Goal: Communication & Community: Answer question/provide support

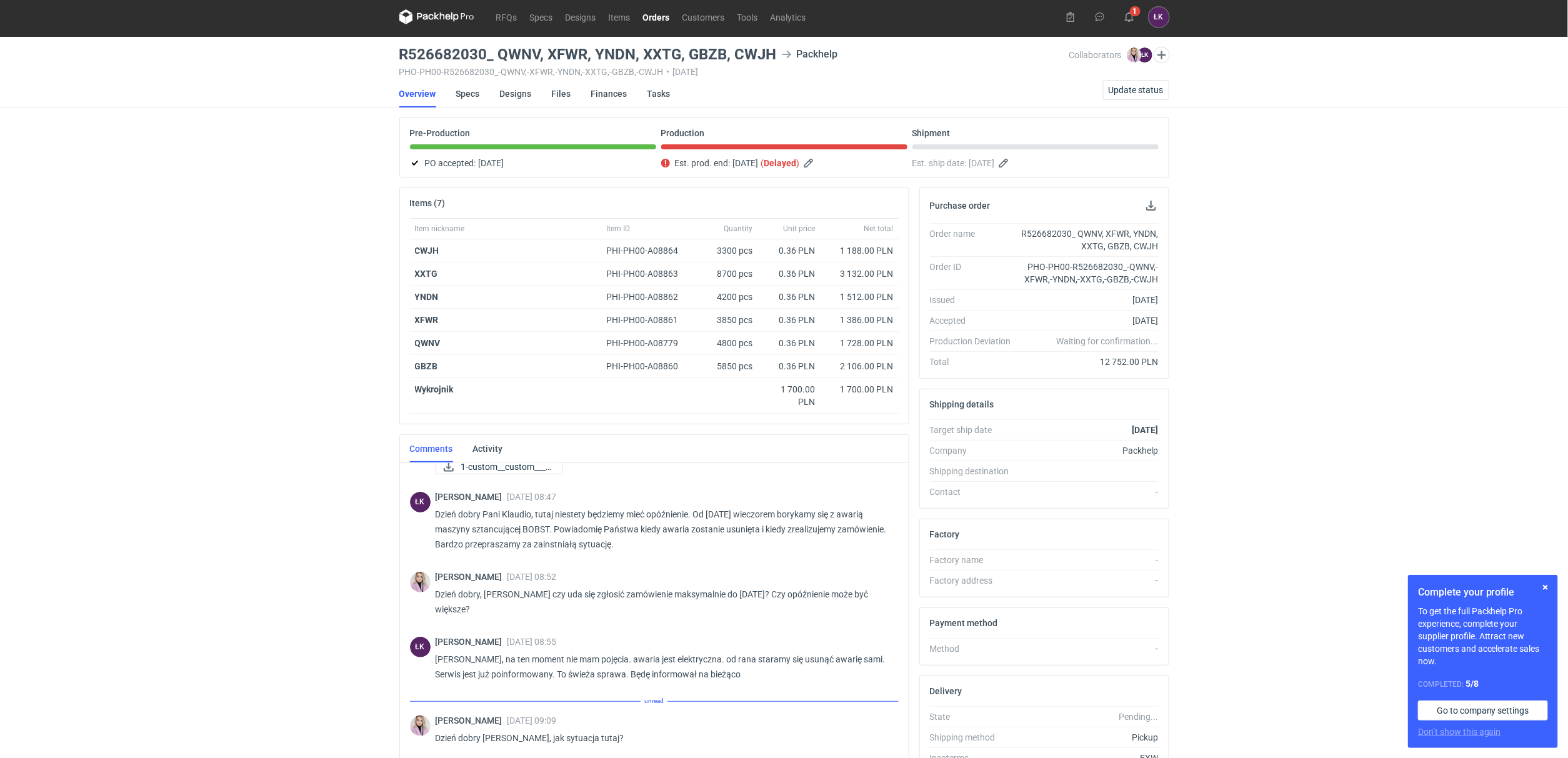
scroll to position [185, 0]
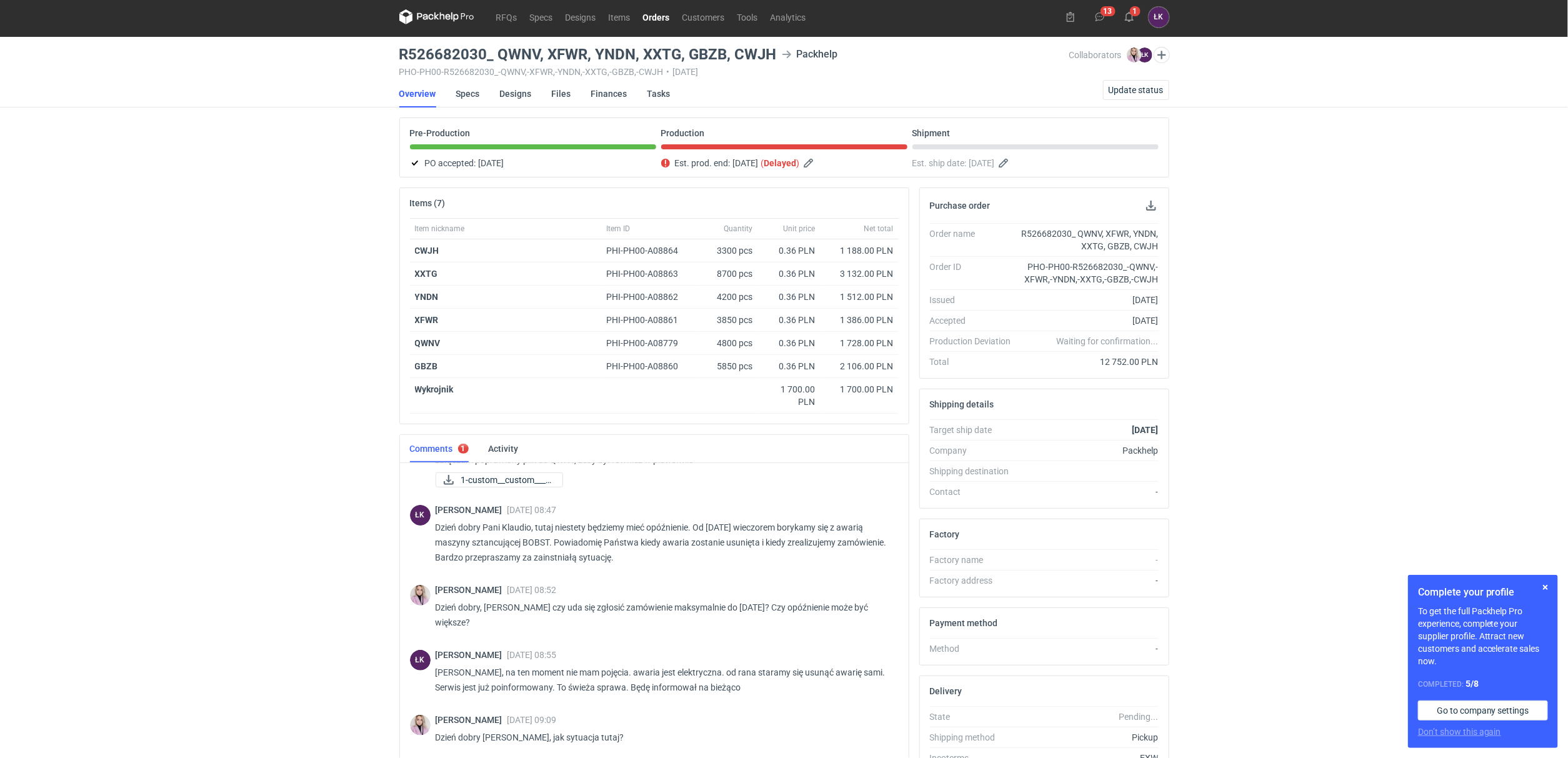
click at [341, 624] on div "RFQs Specs Designs Items Orders Customers Tools Analytics 13 1 ŁK [PERSON_NAME]…" at bounding box center [784, 375] width 1568 height 758
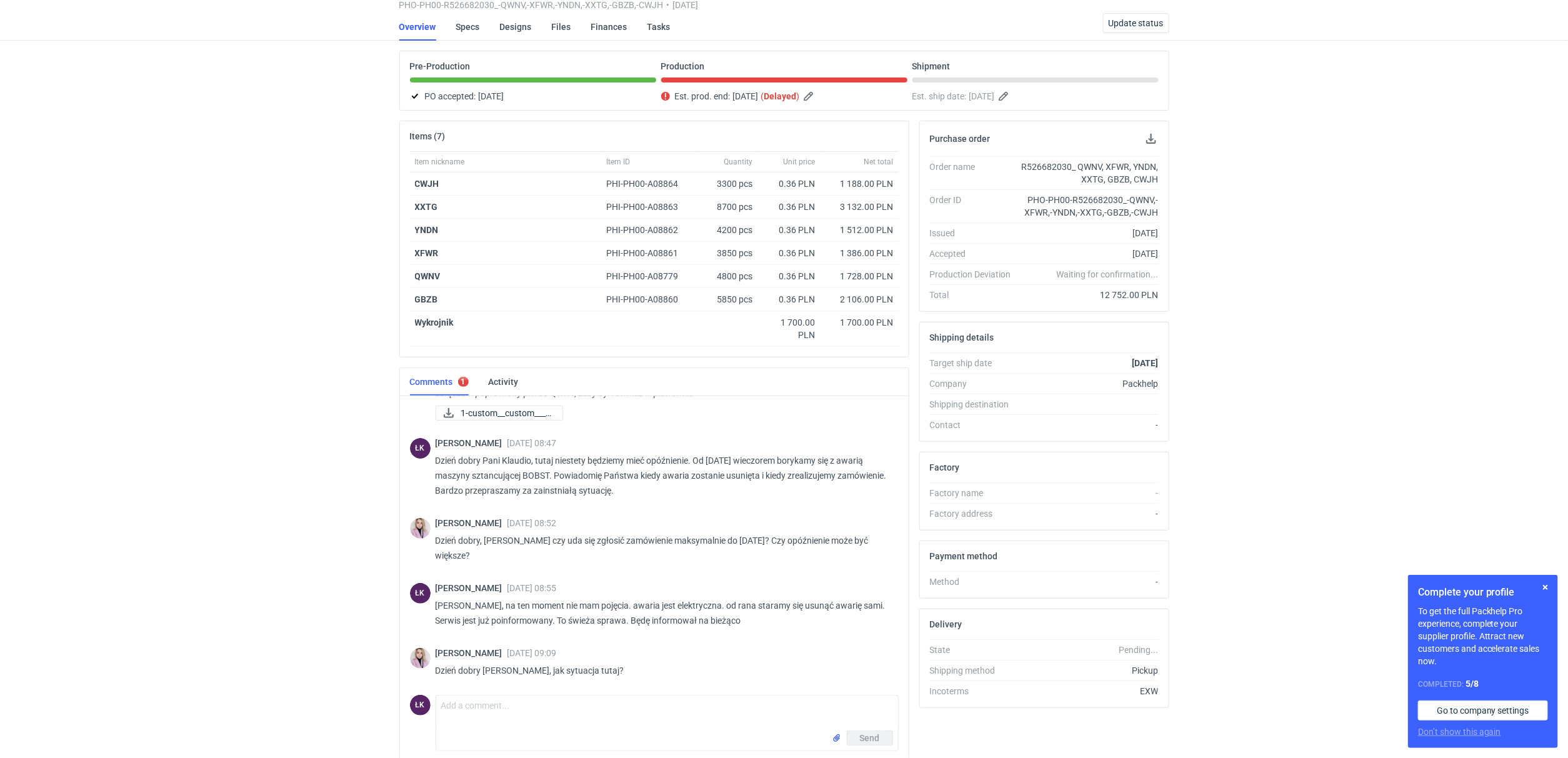
scroll to position [125, 0]
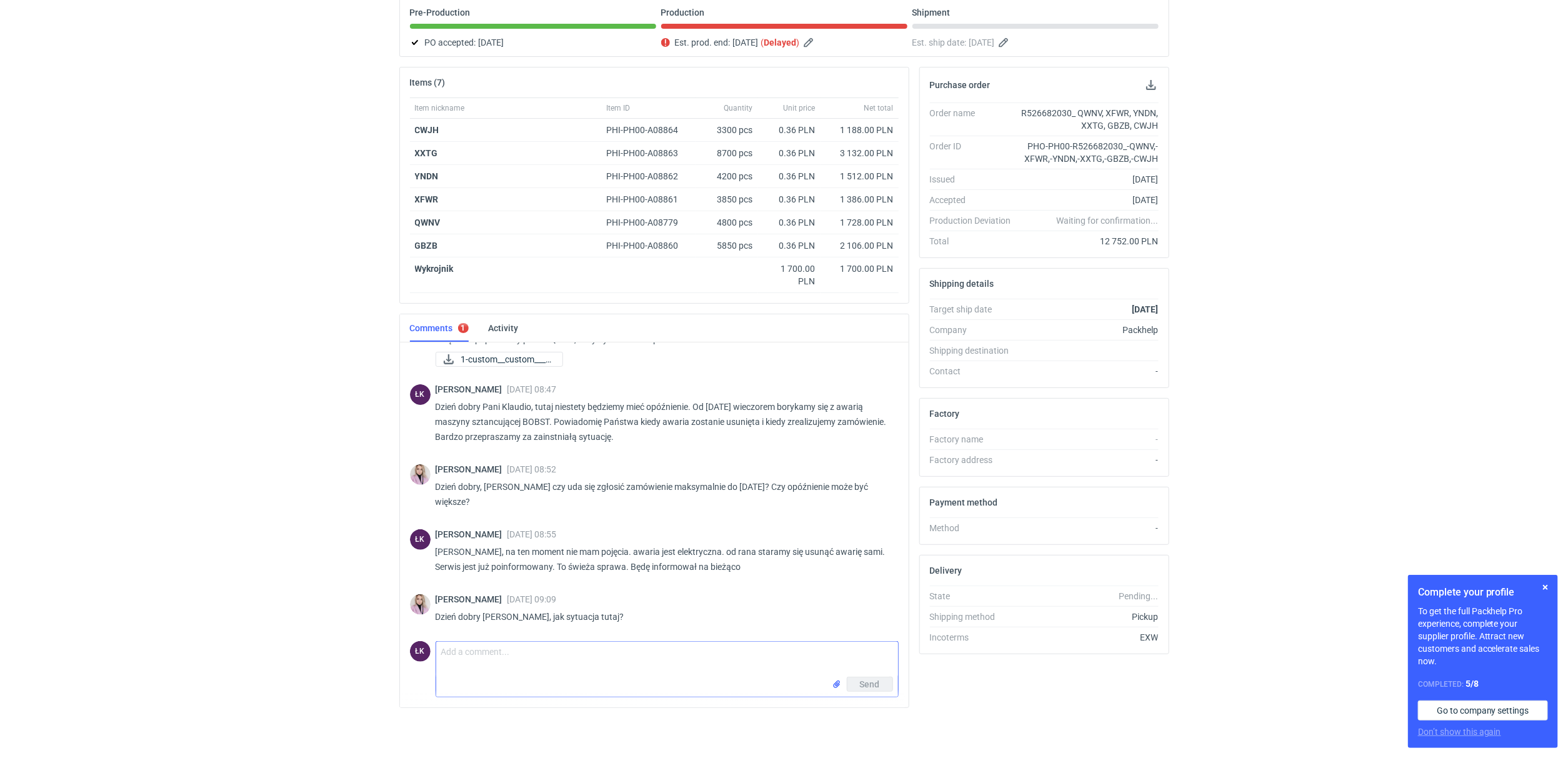
click at [494, 675] on textarea "Comment message" at bounding box center [667, 659] width 462 height 35
type textarea "Pani Klaudio, najwcześniej będziemy zgłaszać prawdopodobnie [DATE]. problem cał…"
click at [875, 689] on span "Send" at bounding box center [870, 684] width 20 height 8
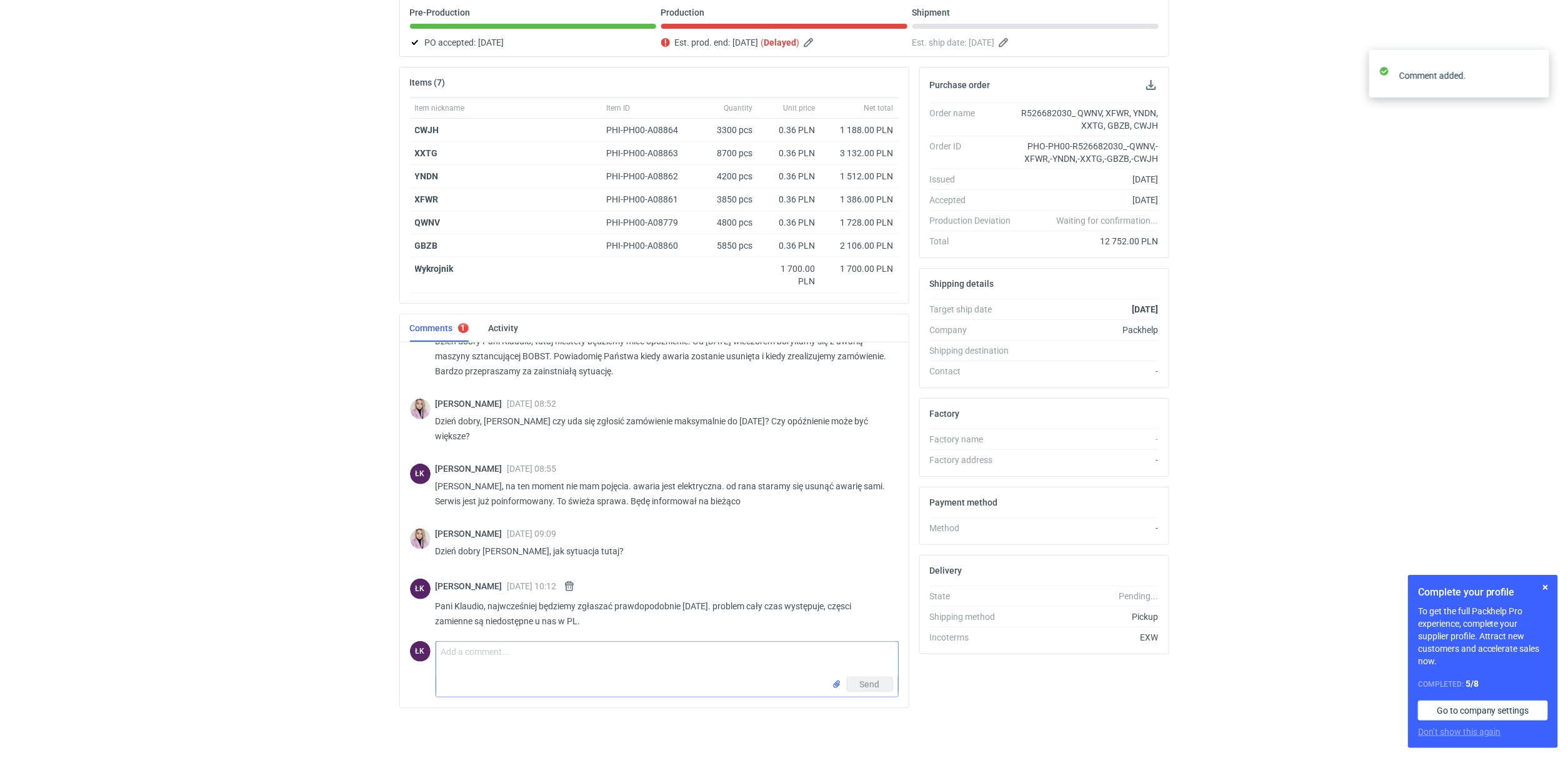
scroll to position [254, 0]
